Goal: Browse casually: Explore the website without a specific task or goal

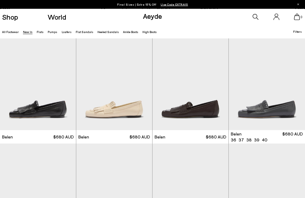
scroll to position [4, 0]
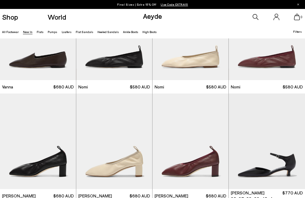
scroll to position [692, 0]
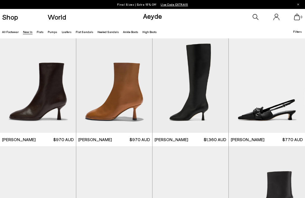
scroll to position [1389, 0]
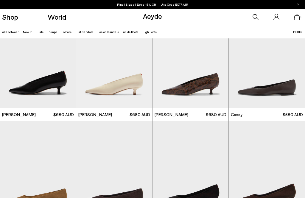
scroll to position [1665, 0]
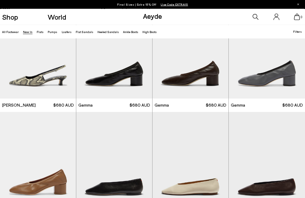
scroll to position [2217, 0]
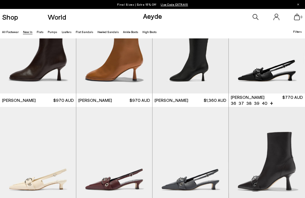
scroll to position [1228, 0]
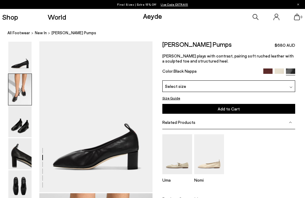
scroll to position [152, 0]
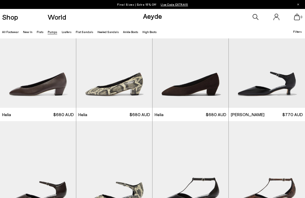
scroll to position [339, 0]
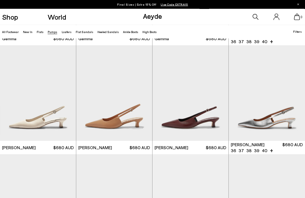
scroll to position [1081, 0]
